Goal: Navigation & Orientation: Find specific page/section

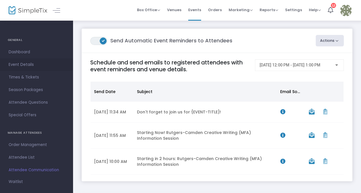
click at [26, 64] on span "Event Details" at bounding box center [37, 64] width 56 height 7
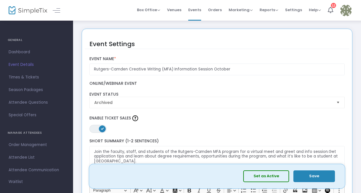
click at [37, 8] on img at bounding box center [28, 10] width 39 height 8
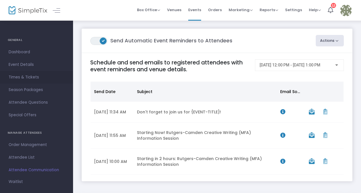
click at [38, 76] on span "Times & Tickets" at bounding box center [37, 77] width 56 height 7
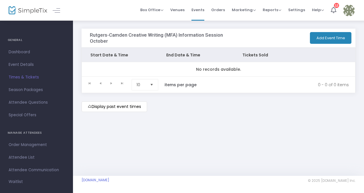
click at [39, 10] on img at bounding box center [28, 10] width 39 height 8
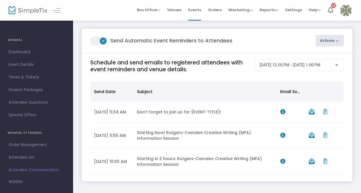
click at [26, 10] on img at bounding box center [28, 10] width 39 height 8
click at [23, 52] on span "Dashboard" at bounding box center [37, 51] width 56 height 7
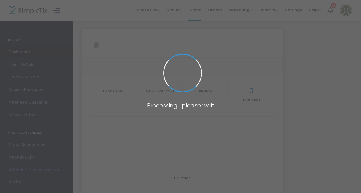
type input "https://www.simpletix.com/e/rutgers-camden-creative-writing-mfa-inform-tickets-…"
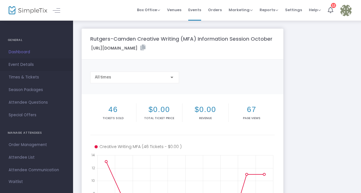
click at [26, 63] on span "Event Details" at bounding box center [37, 64] width 56 height 7
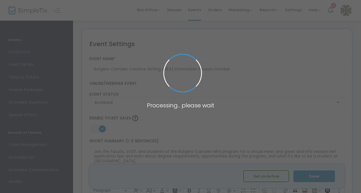
click at [39, 10] on span at bounding box center [180, 96] width 361 height 193
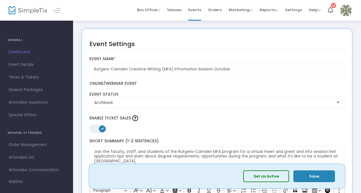
click at [39, 10] on img at bounding box center [28, 10] width 39 height 8
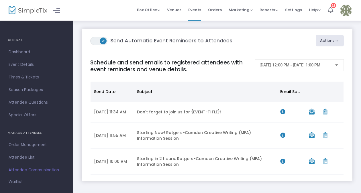
click at [37, 11] on img at bounding box center [28, 10] width 39 height 8
